Goal: Communication & Community: Answer question/provide support

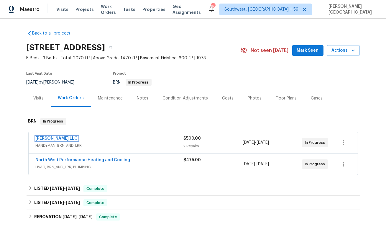
click at [54, 137] on link "[PERSON_NAME] LLC" at bounding box center [57, 138] width 42 height 4
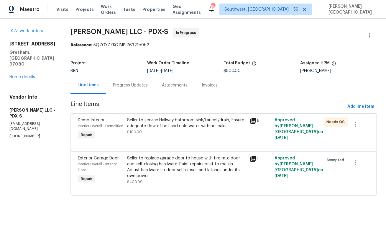
click at [143, 87] on div "Progress Updates" at bounding box center [130, 85] width 35 height 6
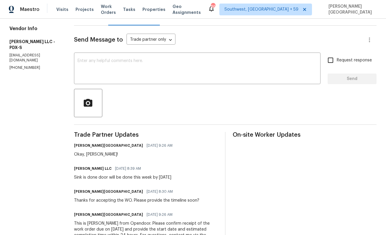
scroll to position [66, 0]
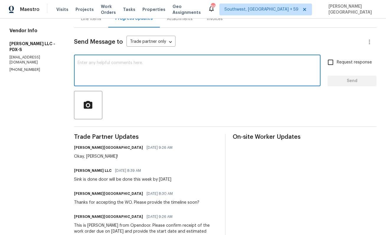
click at [128, 72] on textarea at bounding box center [197, 71] width 239 height 21
type textarea "Is this job completed?"
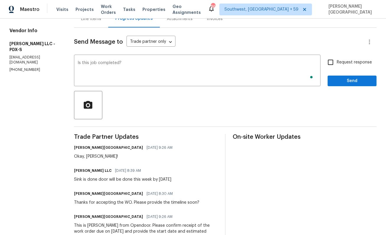
click at [340, 62] on span "Request response" at bounding box center [354, 62] width 35 height 6
click at [337, 62] on input "Request response" at bounding box center [330, 62] width 12 height 12
checkbox input "true"
click at [341, 84] on span "Send" at bounding box center [352, 80] width 40 height 7
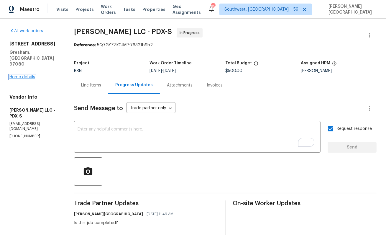
click at [24, 75] on link "Home details" at bounding box center [22, 77] width 26 height 4
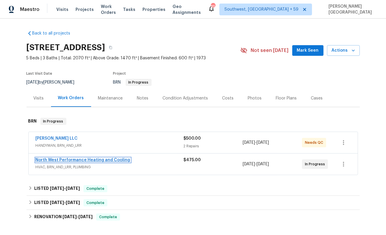
click at [82, 160] on link "North West Performance Heating and Cooling" at bounding box center [83, 160] width 95 height 4
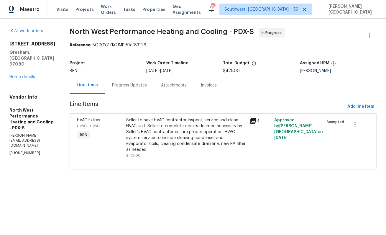
click at [150, 94] on section "North West Performance Heating and Cooling - PDX-S In Progress Reference: 5Q7GY…" at bounding box center [223, 102] width 307 height 148
click at [147, 88] on div "Progress Updates" at bounding box center [129, 85] width 35 height 6
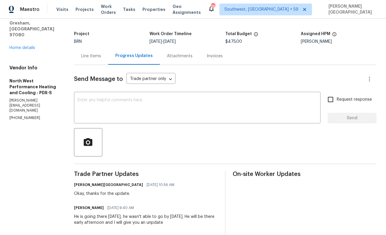
scroll to position [56, 0]
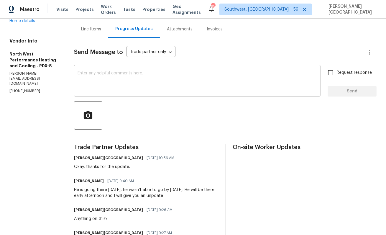
click at [108, 94] on div "x ​" at bounding box center [197, 81] width 247 height 30
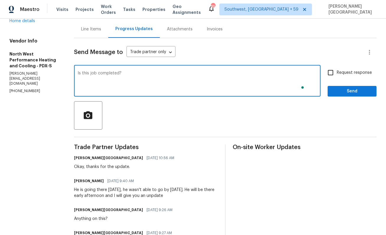
type textarea "Is this job completed?"
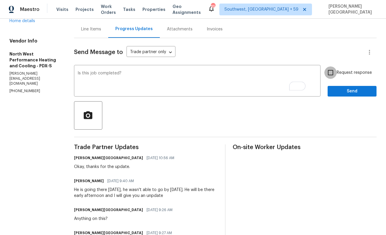
click at [330, 78] on input "Request response" at bounding box center [330, 72] width 12 height 12
checkbox input "true"
click at [337, 88] on span "Send" at bounding box center [352, 91] width 40 height 7
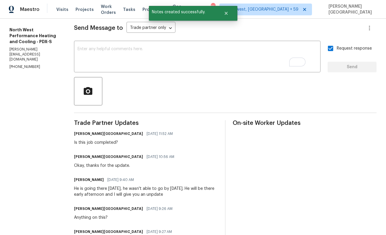
scroll to position [0, 0]
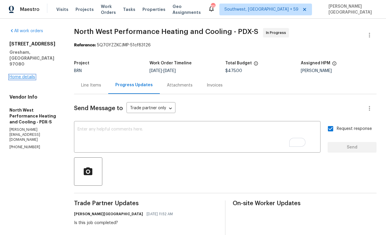
click at [27, 75] on link "Home details" at bounding box center [22, 77] width 26 height 4
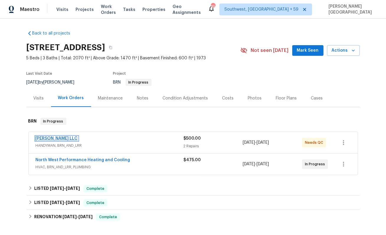
click at [55, 139] on link "Tonya Shirk LLC" at bounding box center [57, 138] width 42 height 4
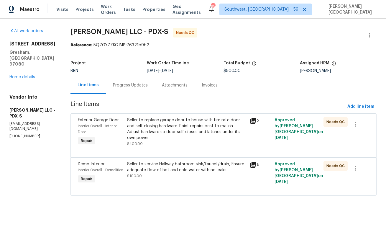
click at [181, 126] on div "Seller to replace garage door to house with fire rate door and self closing har…" at bounding box center [186, 129] width 119 height 24
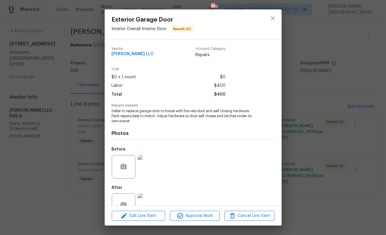
click at [148, 165] on img at bounding box center [150, 167] width 24 height 24
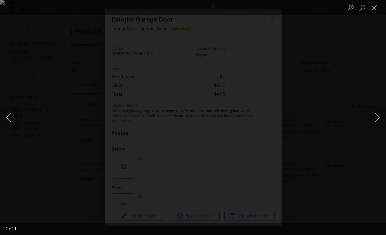
click at [358, 154] on div "Lightbox" at bounding box center [193, 117] width 386 height 235
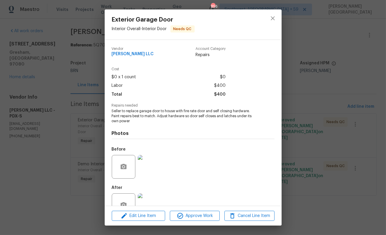
click at [146, 201] on img at bounding box center [150, 205] width 24 height 24
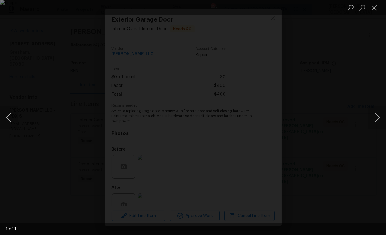
click at [362, 123] on div "Lightbox" at bounding box center [193, 117] width 386 height 235
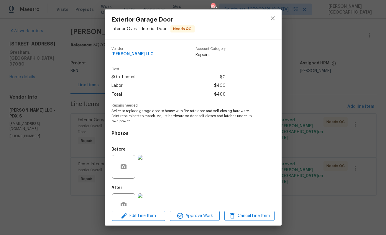
click at [151, 159] on img at bounding box center [150, 167] width 24 height 24
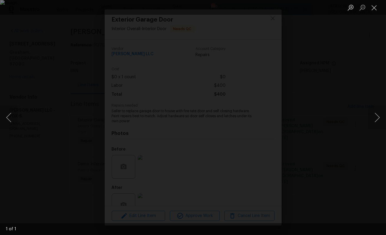
click at [245, 203] on div "Lightbox" at bounding box center [193, 117] width 386 height 235
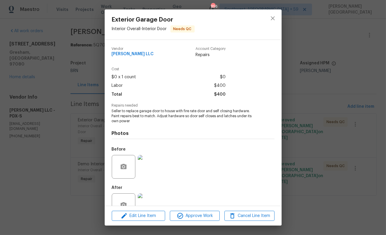
click at [143, 198] on img at bounding box center [150, 205] width 24 height 24
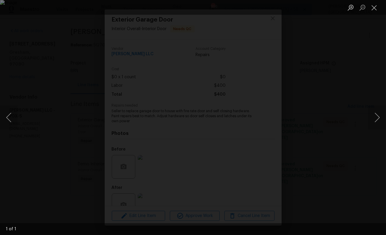
click at [338, 113] on img "Lightbox" at bounding box center [193, 117] width 386 height 235
click at [334, 100] on img "Lightbox" at bounding box center [193, 117] width 386 height 235
click at [273, 125] on img "Lightbox" at bounding box center [193, 117] width 386 height 235
click at [386, 160] on div "Lightbox" at bounding box center [193, 117] width 386 height 235
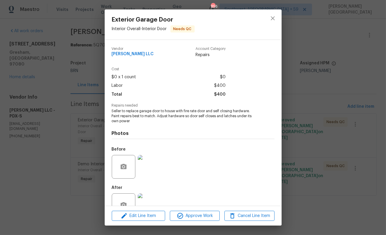
click at [345, 120] on div "Exterior Garage Door Interior Overall - Interior Door Needs QC Vendor Tonya Shi…" at bounding box center [193, 117] width 386 height 235
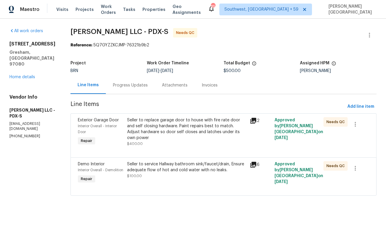
click at [176, 171] on div "Seller to service Hallway bathroom sink/faucet/drain, Ensure adequate flow of h…" at bounding box center [186, 167] width 119 height 12
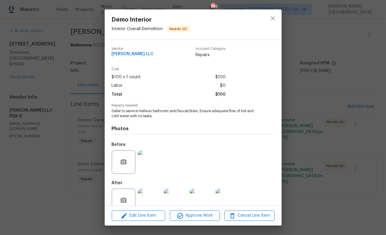
click at [148, 163] on img at bounding box center [150, 162] width 24 height 24
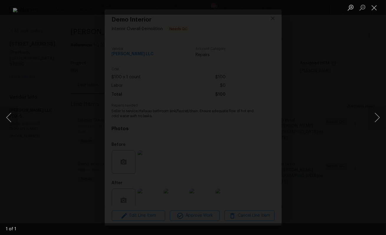
click at [348, 114] on div "Lightbox" at bounding box center [193, 117] width 386 height 235
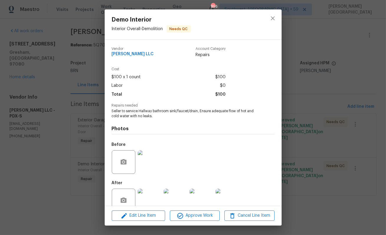
click at [155, 195] on img at bounding box center [150, 200] width 24 height 24
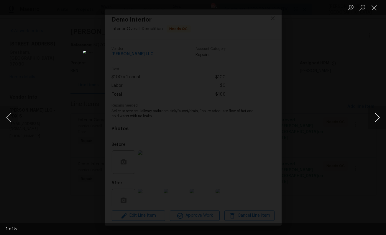
click at [377, 117] on button "Next image" at bounding box center [377, 118] width 18 height 24
click at [378, 119] on button "Next image" at bounding box center [377, 118] width 18 height 24
click at [379, 120] on button "Next image" at bounding box center [377, 118] width 18 height 24
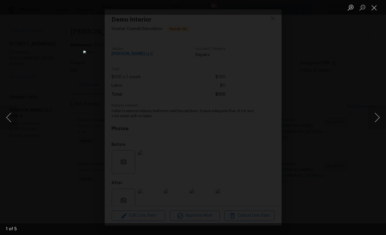
click at [352, 107] on div "Lightbox" at bounding box center [193, 117] width 386 height 235
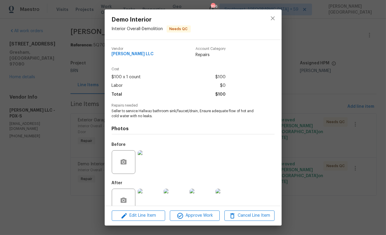
click at [340, 110] on div "Demo Interior Interior Overall - Demolition Needs QC Vendor Tonya Shirk LLC Acc…" at bounding box center [193, 117] width 386 height 235
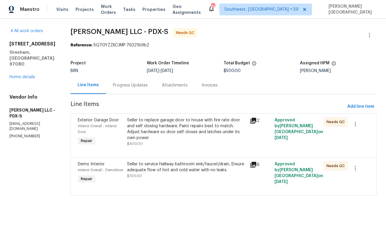
click at [31, 63] on div "225 SE Hacienda Ct Gresham, OR 97080 Home details" at bounding box center [32, 60] width 47 height 39
click at [31, 75] on link "Home details" at bounding box center [22, 77] width 26 height 4
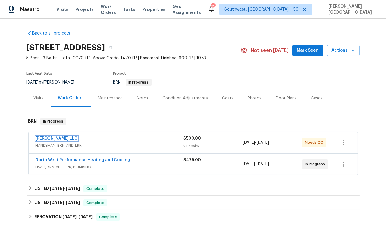
click at [62, 137] on link "Tonya Shirk LLC" at bounding box center [57, 138] width 42 height 4
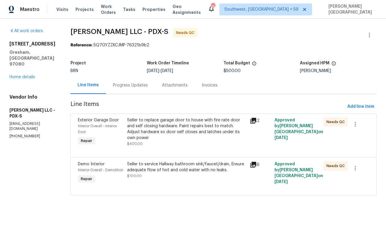
click at [140, 92] on div "Progress Updates" at bounding box center [130, 84] width 49 height 17
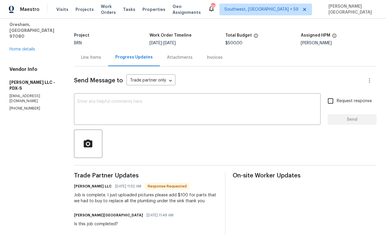
scroll to position [12, 0]
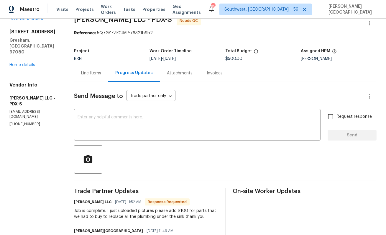
click at [89, 74] on div "Line Items" at bounding box center [91, 73] width 20 height 6
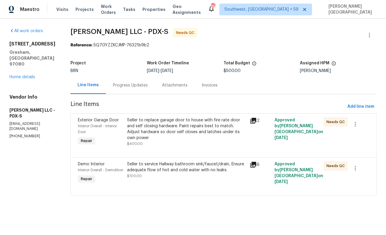
click at [137, 78] on div "Progress Updates" at bounding box center [130, 84] width 49 height 17
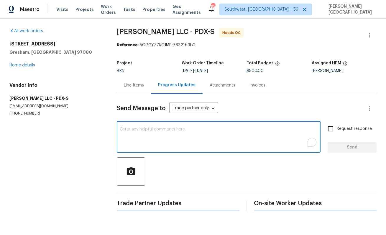
click at [139, 142] on textarea "To enrich screen reader interactions, please activate Accessibility in Grammarl…" at bounding box center [218, 137] width 197 height 21
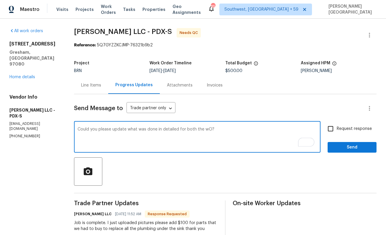
type textarea "Could you please update what was done in detailed for both the wO?"
click at [331, 129] on input "Request response" at bounding box center [330, 128] width 12 height 12
checkbox input "true"
type textarea "Could you please update what was done in detail for both the wO?"
click at [341, 145] on span "Send" at bounding box center [352, 147] width 40 height 7
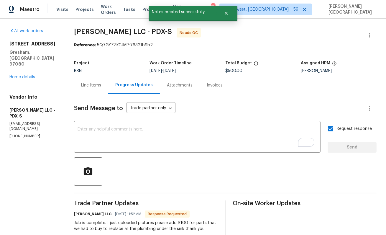
click at [96, 83] on div "Line Items" at bounding box center [91, 85] width 20 height 6
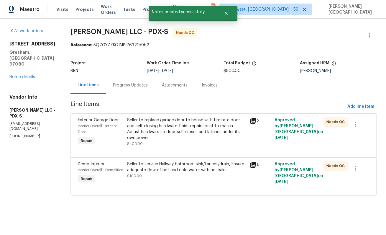
click at [163, 134] on div "Seller to replace garage door to house with fire rate door and self closing har…" at bounding box center [186, 129] width 119 height 24
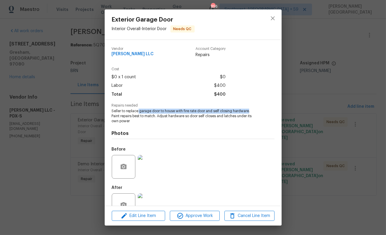
drag, startPoint x: 139, startPoint y: 111, endPoint x: 249, endPoint y: 112, distance: 109.7
click at [249, 112] on span "Seller to replace garage door to house with fire rate door and self closing har…" at bounding box center [185, 116] width 147 height 15
copy span "garage door to house with fire rate door and self closing hardware"
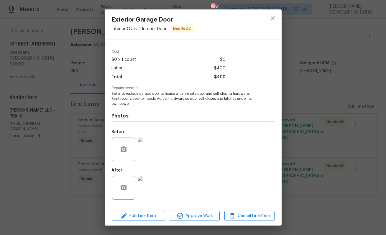
click at [108, 141] on div "Vendor Tonya Shirk LLC Account Category Repairs Cost $0 x 1 count $0 Labor $400…" at bounding box center [193, 123] width 177 height 166
click at [144, 158] on img at bounding box center [150, 149] width 24 height 24
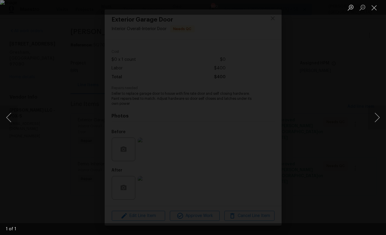
click at [372, 78] on div "Lightbox" at bounding box center [193, 117] width 386 height 235
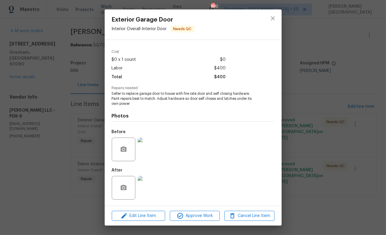
click at [151, 188] on img at bounding box center [150, 188] width 24 height 24
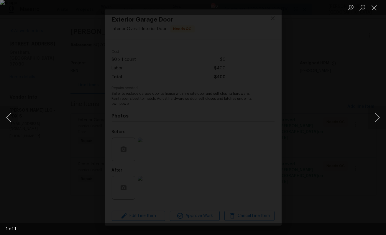
click at [3, 98] on div "Lightbox" at bounding box center [193, 117] width 386 height 235
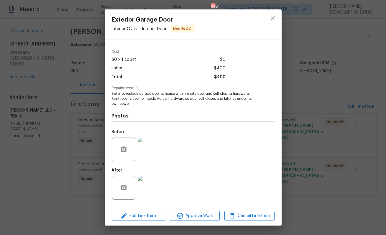
click at [88, 121] on div "Exterior Garage Door Interior Overall - Interior Door Needs QC Vendor Tonya Shi…" at bounding box center [193, 117] width 386 height 235
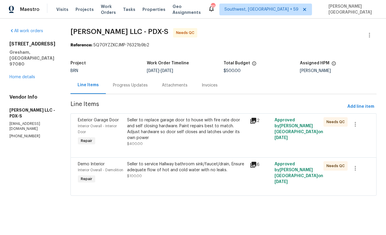
click at [128, 81] on div "Progress Updates" at bounding box center [130, 84] width 49 height 17
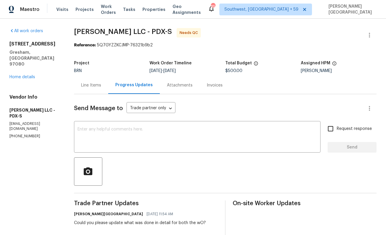
click at [82, 27] on div "All work orders 225 SE Hacienda Ct Gresham, OR 97080 Home details Vendor Info T…" at bounding box center [193, 211] width 386 height 385
click at [120, 30] on span "Tonya Shirk LLC - PDX-S" at bounding box center [123, 31] width 98 height 7
copy span "Tonya Shirk LLC"
click at [23, 75] on link "Home details" at bounding box center [22, 77] width 26 height 4
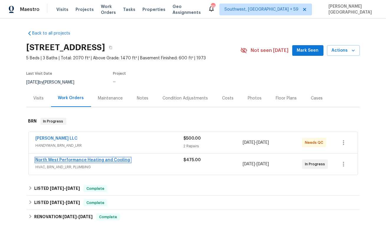
click at [88, 159] on link "North West Performance Heating and Cooling" at bounding box center [83, 160] width 95 height 4
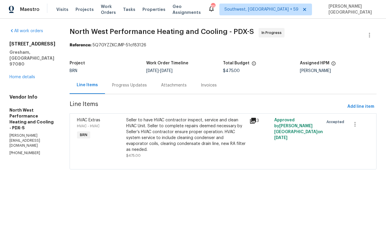
click at [147, 88] on div "Progress Updates" at bounding box center [129, 85] width 35 height 6
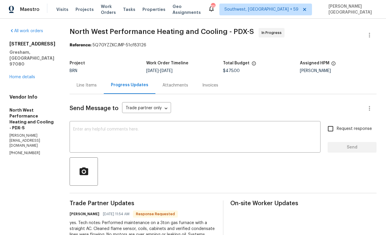
click at [97, 84] on div "Line Items" at bounding box center [87, 85] width 20 height 6
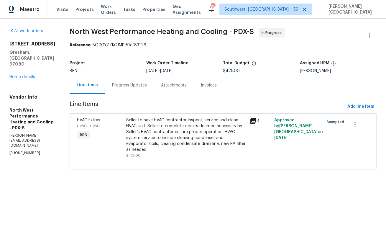
click at [166, 136] on div "Seller to have HVAC contractor inspect, service and clean HVAC Unit. Seller to …" at bounding box center [186, 134] width 120 height 35
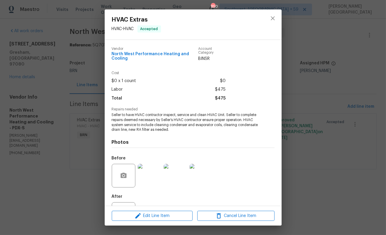
scroll to position [27, 0]
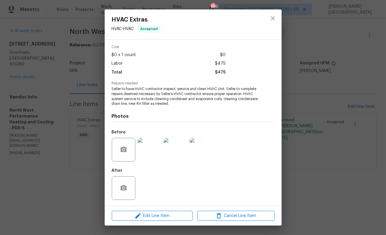
click at [308, 167] on div "HVAC Extras HVAC - HVAC Accepted Vendor North West Performance Heating and Cool…" at bounding box center [193, 117] width 386 height 235
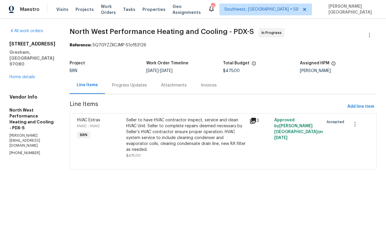
click at [145, 87] on div "Progress Updates" at bounding box center [129, 85] width 35 height 6
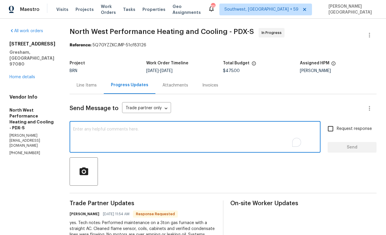
click at [127, 141] on textarea "To enrich screen reader interactions, please activate Accessibility in Grammarl…" at bounding box center [195, 137] width 244 height 21
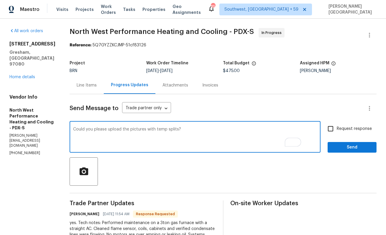
type textarea "Could you please upload the pictures with temp splits?"
click at [339, 131] on span "Request response" at bounding box center [354, 129] width 35 height 6
click at [337, 131] on input "Request response" at bounding box center [330, 128] width 12 height 12
checkbox input "true"
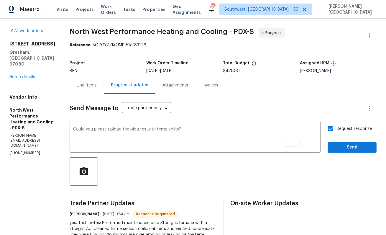
click at [199, 129] on textarea "Could you please upload the pictures with temp splits?" at bounding box center [195, 137] width 244 height 21
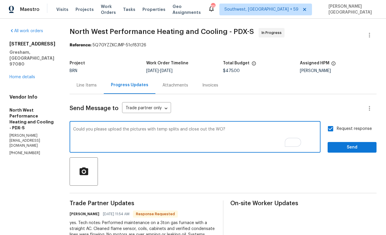
type textarea "Could you please upload the pictures with temp splits and close out the WO?"
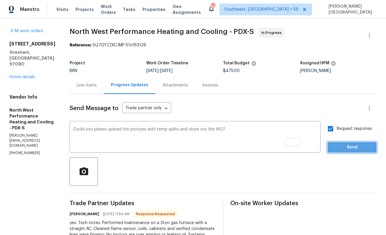
click at [344, 146] on span "Send" at bounding box center [352, 147] width 40 height 7
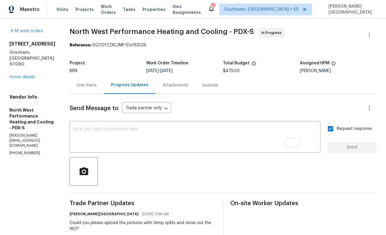
click at [90, 33] on span "North West Performance Heating and Cooling - PDX-S" at bounding box center [162, 31] width 184 height 7
click at [119, 32] on span "North West Performance Heating and Cooling - PDX-S" at bounding box center [162, 31] width 184 height 7
copy span "North West"
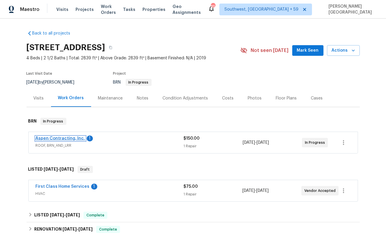
click at [70, 138] on link "Aspen Contracting, Inc." at bounding box center [61, 138] width 50 height 4
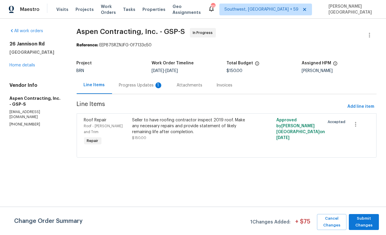
click at [145, 88] on div "Progress Updates 1" at bounding box center [141, 85] width 44 height 6
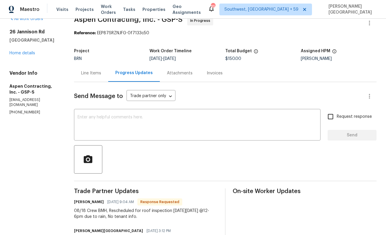
scroll to position [16, 0]
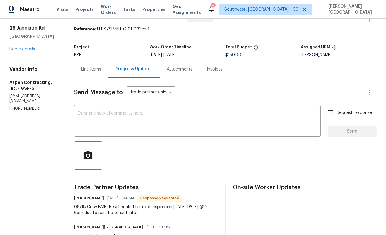
click at [117, 211] on div "08/18 Crew BMH, Rescheduled for roof inspection [DATE][DATE] @12-6pm due to rai…" at bounding box center [146, 210] width 144 height 12
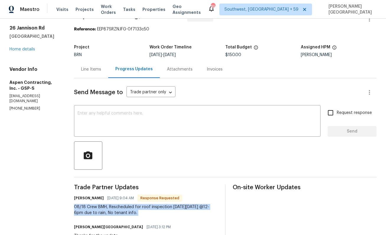
click at [117, 211] on div "08/18 Crew BMH, Rescheduled for roof inspection [DATE][DATE] @12-6pm due to rai…" at bounding box center [146, 210] width 144 height 12
copy div "08/18 Crew BMH, Rescheduled for roof inspection [DATE][DATE] @12-6pm due to rai…"
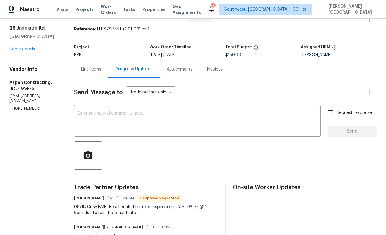
click at [106, 106] on div "Send Message to Trade partner only Trade partner only ​ x ​ Request response Se…" at bounding box center [225, 208] width 303 height 260
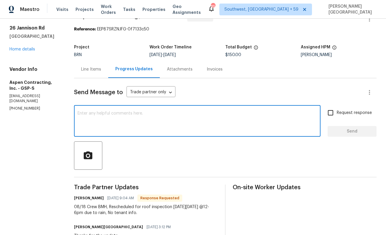
click at [96, 120] on textarea at bounding box center [197, 121] width 239 height 21
type textarea "Okay, thanks for the update."
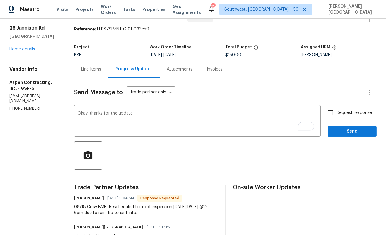
click at [352, 113] on span "Request response" at bounding box center [354, 113] width 35 height 6
click at [337, 113] on input "Request response" at bounding box center [330, 112] width 12 height 12
checkbox input "true"
click at [352, 130] on span "Send" at bounding box center [352, 131] width 40 height 7
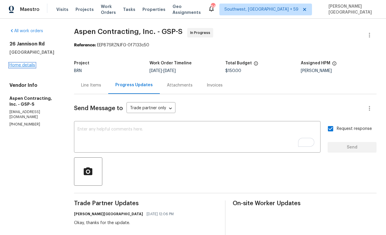
click at [28, 65] on link "Home details" at bounding box center [22, 65] width 26 height 4
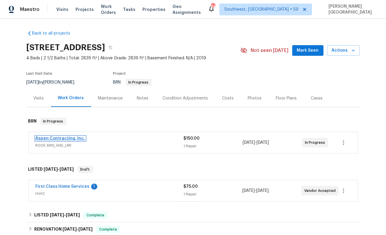
click at [63, 137] on link "Aspen Contracting, Inc." at bounding box center [61, 138] width 50 height 4
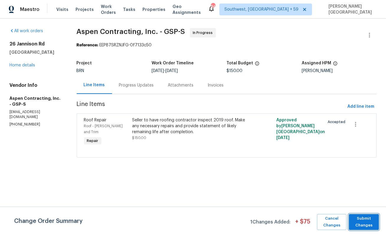
click at [364, 219] on span "Submit Changes" at bounding box center [364, 222] width 24 height 14
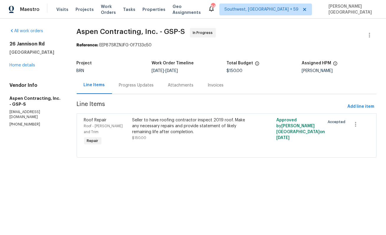
click at [131, 78] on div "Progress Updates" at bounding box center [136, 84] width 49 height 17
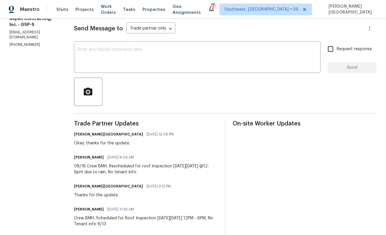
scroll to position [98, 0]
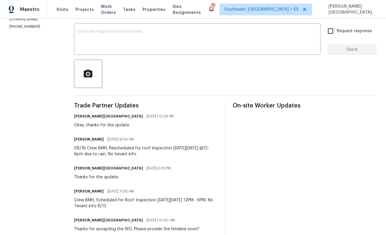
click at [104, 153] on div "08/18 Crew BMH, Rescheduled for roof inspection [DATE][DATE] @12-6pm due to rai…" at bounding box center [146, 151] width 144 height 12
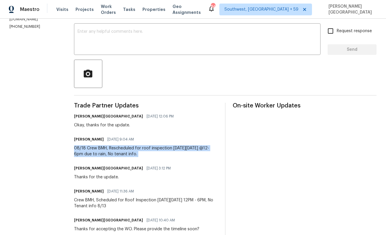
click at [104, 153] on div "08/18 Crew BMH, Rescheduled for roof inspection [DATE][DATE] @12-6pm due to rai…" at bounding box center [146, 151] width 144 height 12
copy div "08/18 Crew BMH, Rescheduled for roof inspection [DATE][DATE] @12-6pm due to rai…"
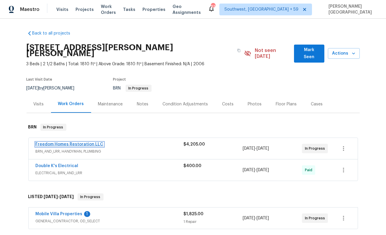
click at [83, 142] on link "Freedom Homes Restoration LLC" at bounding box center [70, 144] width 68 height 4
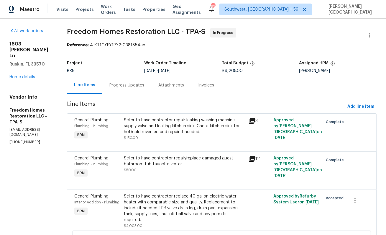
click at [138, 85] on div "Progress Updates" at bounding box center [126, 85] width 35 height 6
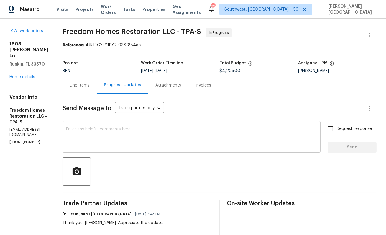
click at [115, 134] on textarea at bounding box center [191, 137] width 251 height 21
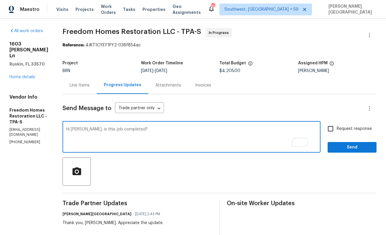
type textarea "Hi Nelson, is this job completed?"
click at [341, 130] on span "Request response" at bounding box center [354, 129] width 35 height 6
click at [337, 130] on input "Request response" at bounding box center [330, 128] width 12 height 12
checkbox input "true"
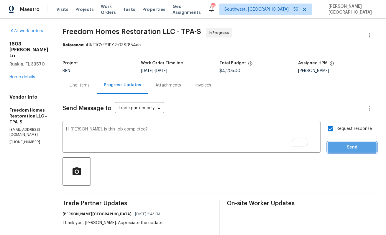
click at [341, 144] on span "Send" at bounding box center [352, 147] width 40 height 7
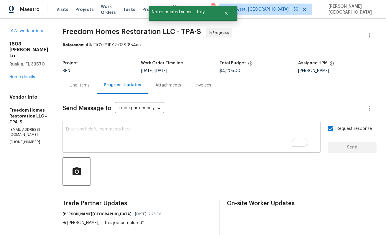
click at [177, 148] on div "x ​" at bounding box center [192, 137] width 258 height 30
